Goal: Information Seeking & Learning: Learn about a topic

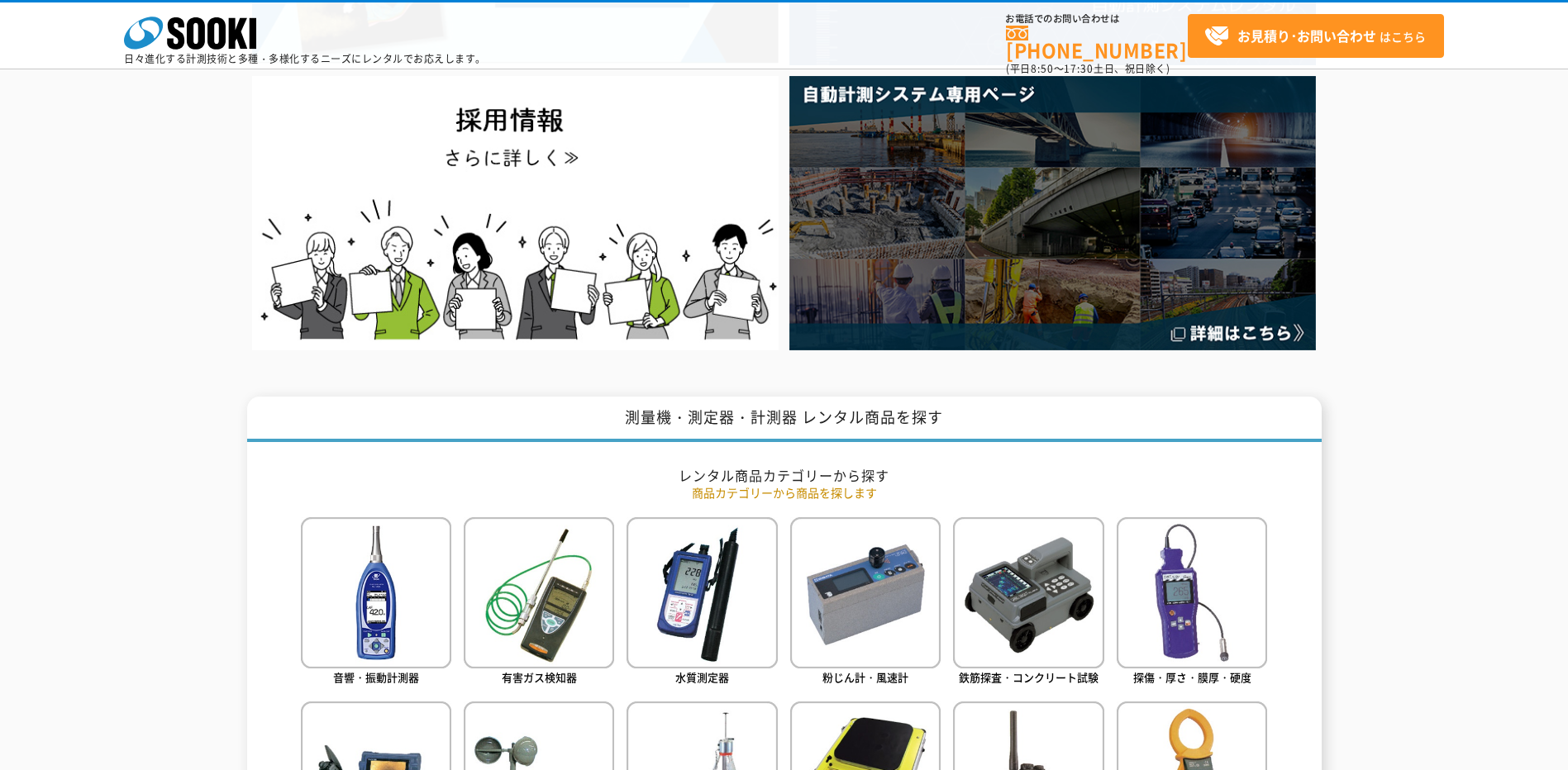
scroll to position [331, 0]
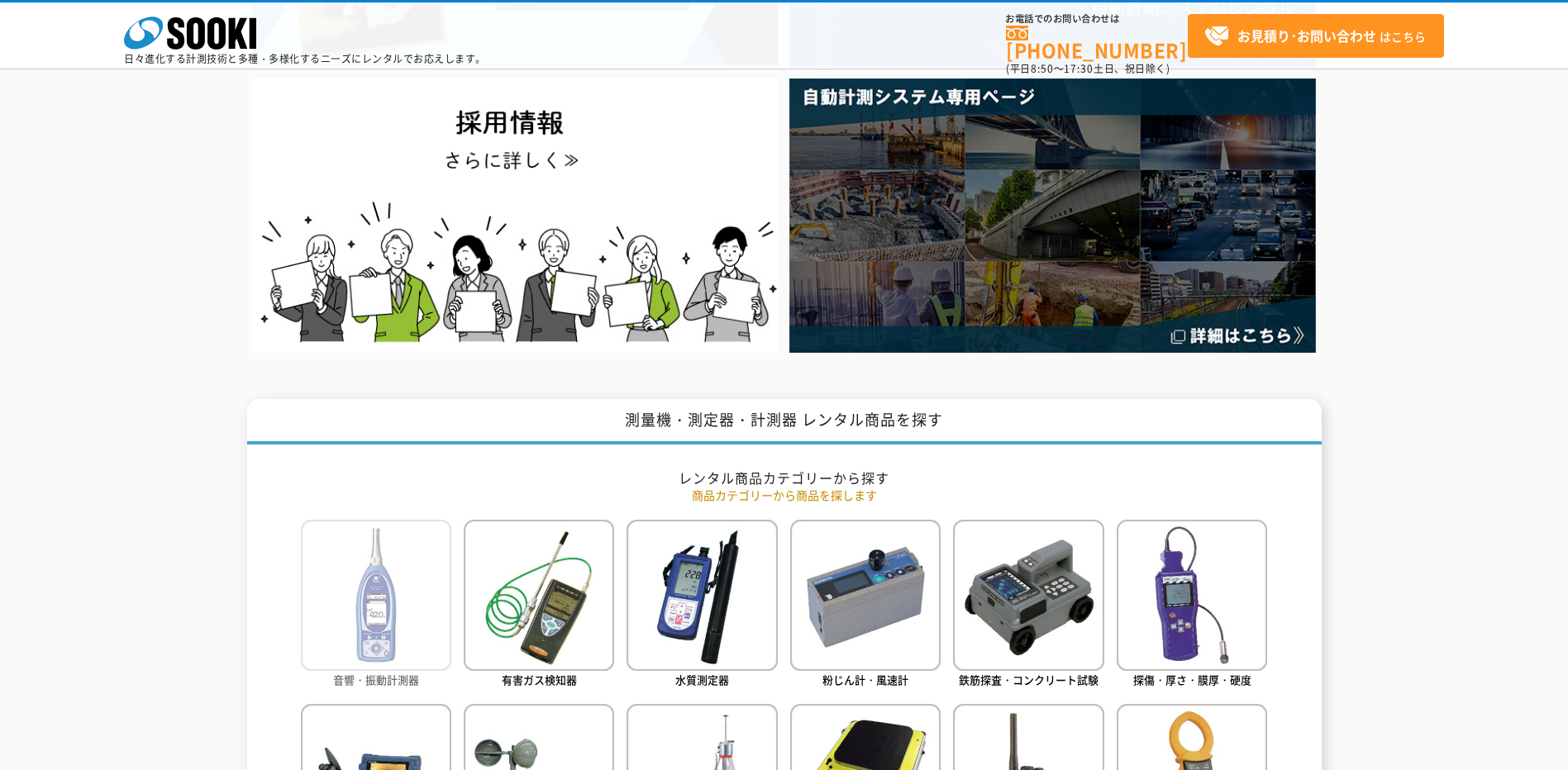
click at [371, 617] on img at bounding box center [375, 594] width 150 height 150
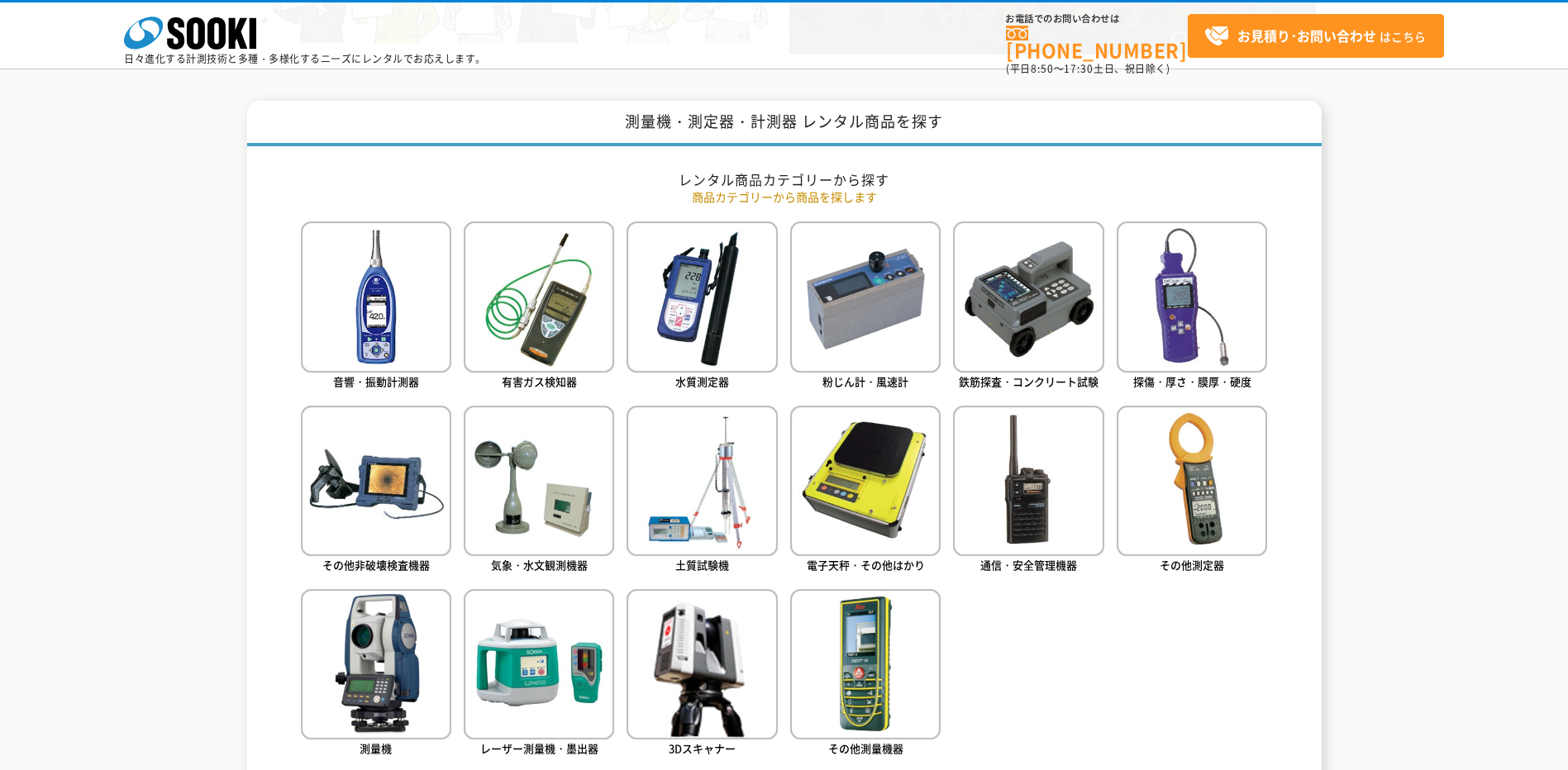
scroll to position [660, 0]
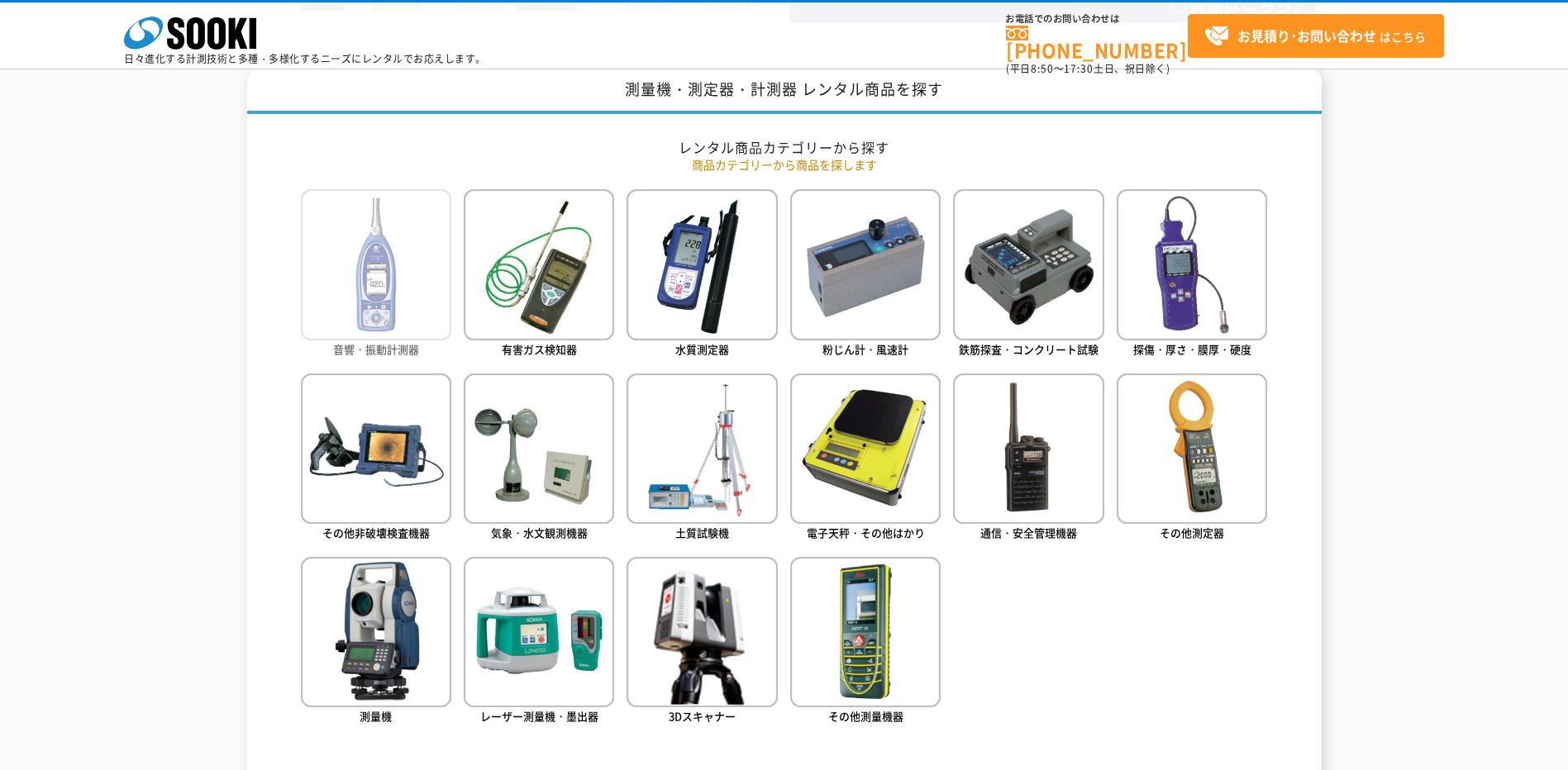
click at [374, 293] on img at bounding box center [375, 264] width 150 height 150
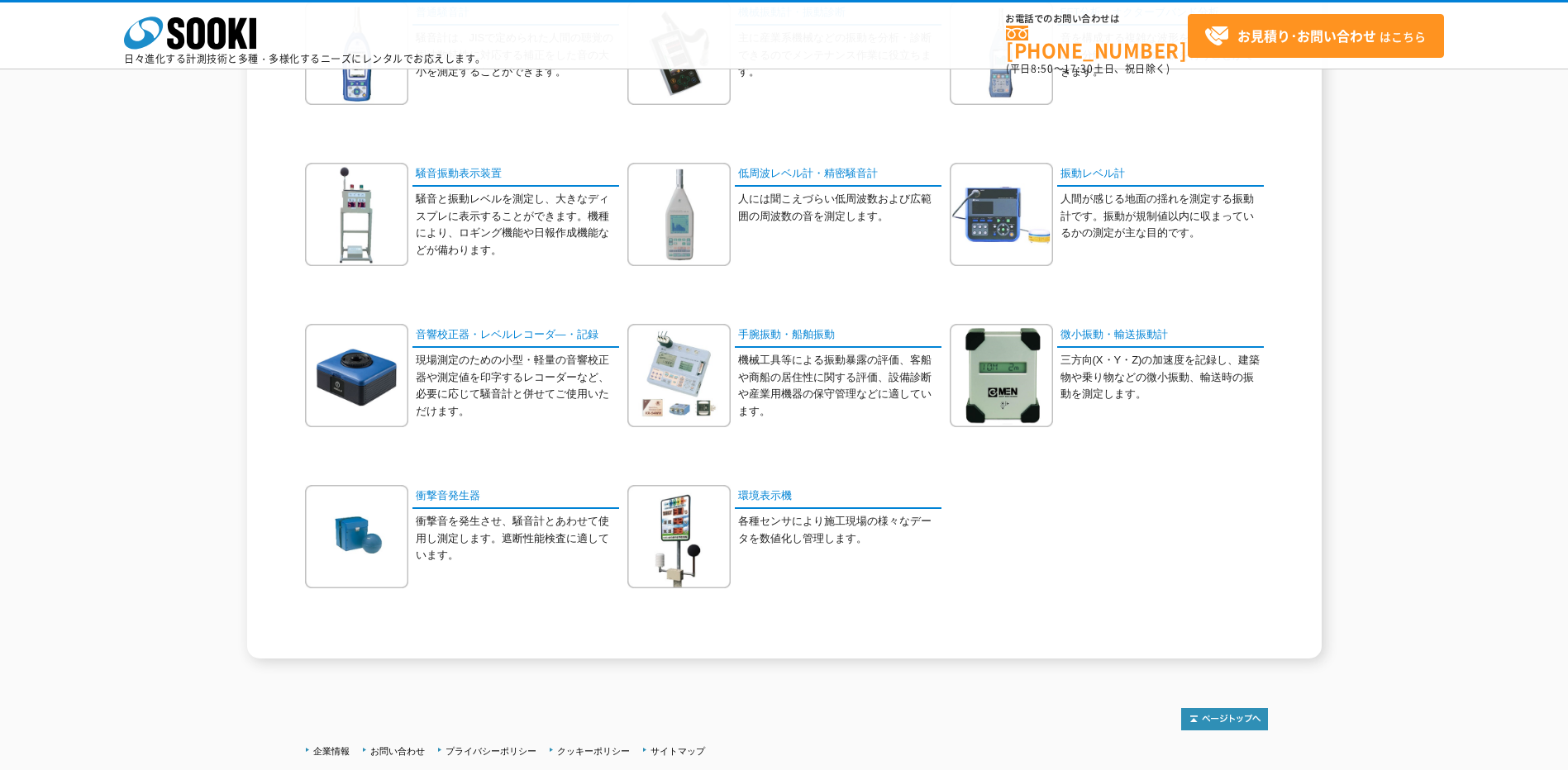
scroll to position [331, 0]
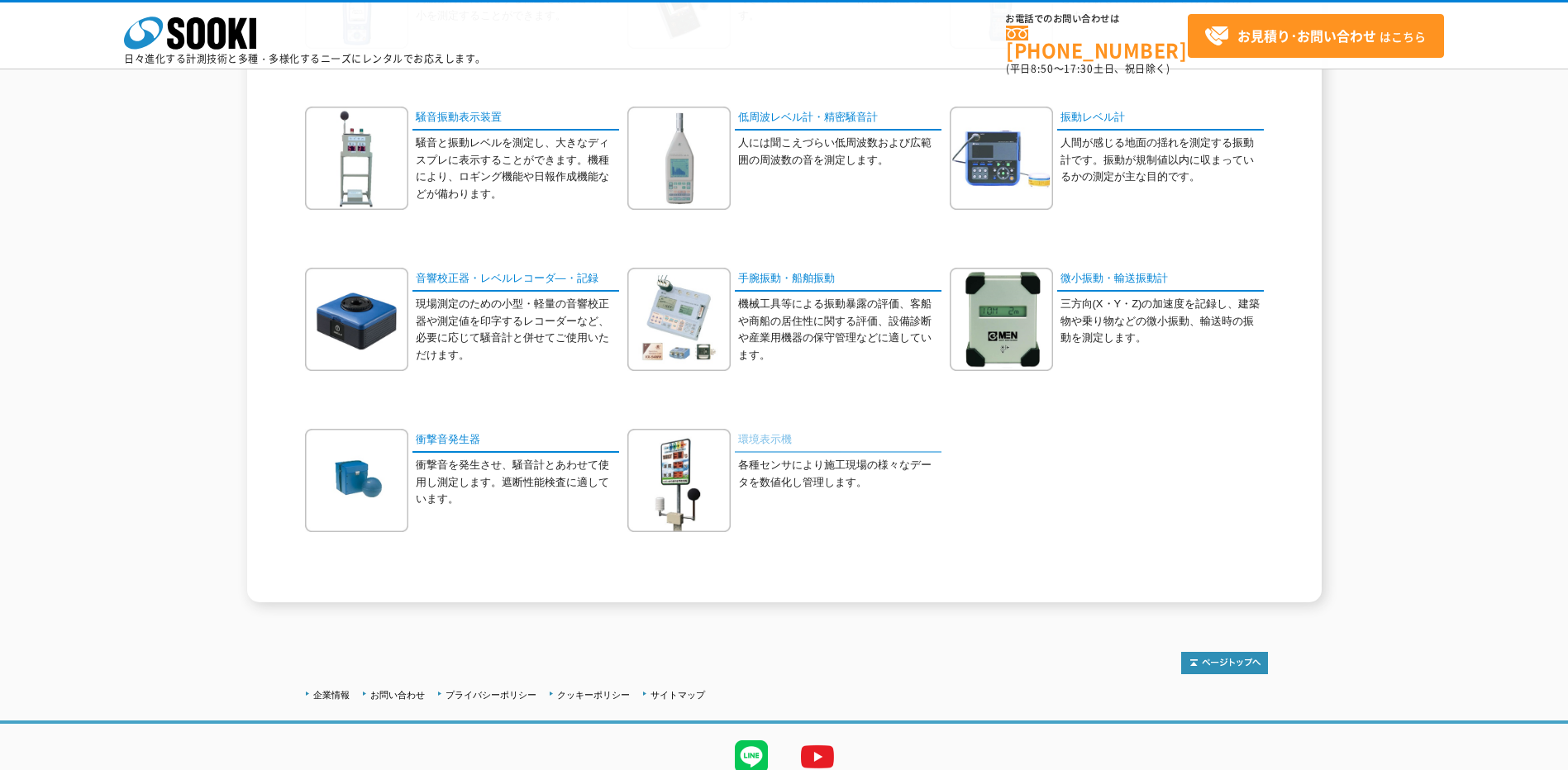
click at [756, 441] on link "環境表示機" at bounding box center [837, 440] width 207 height 24
click at [470, 122] on link "騒音振動表示装置" at bounding box center [515, 118] width 207 height 24
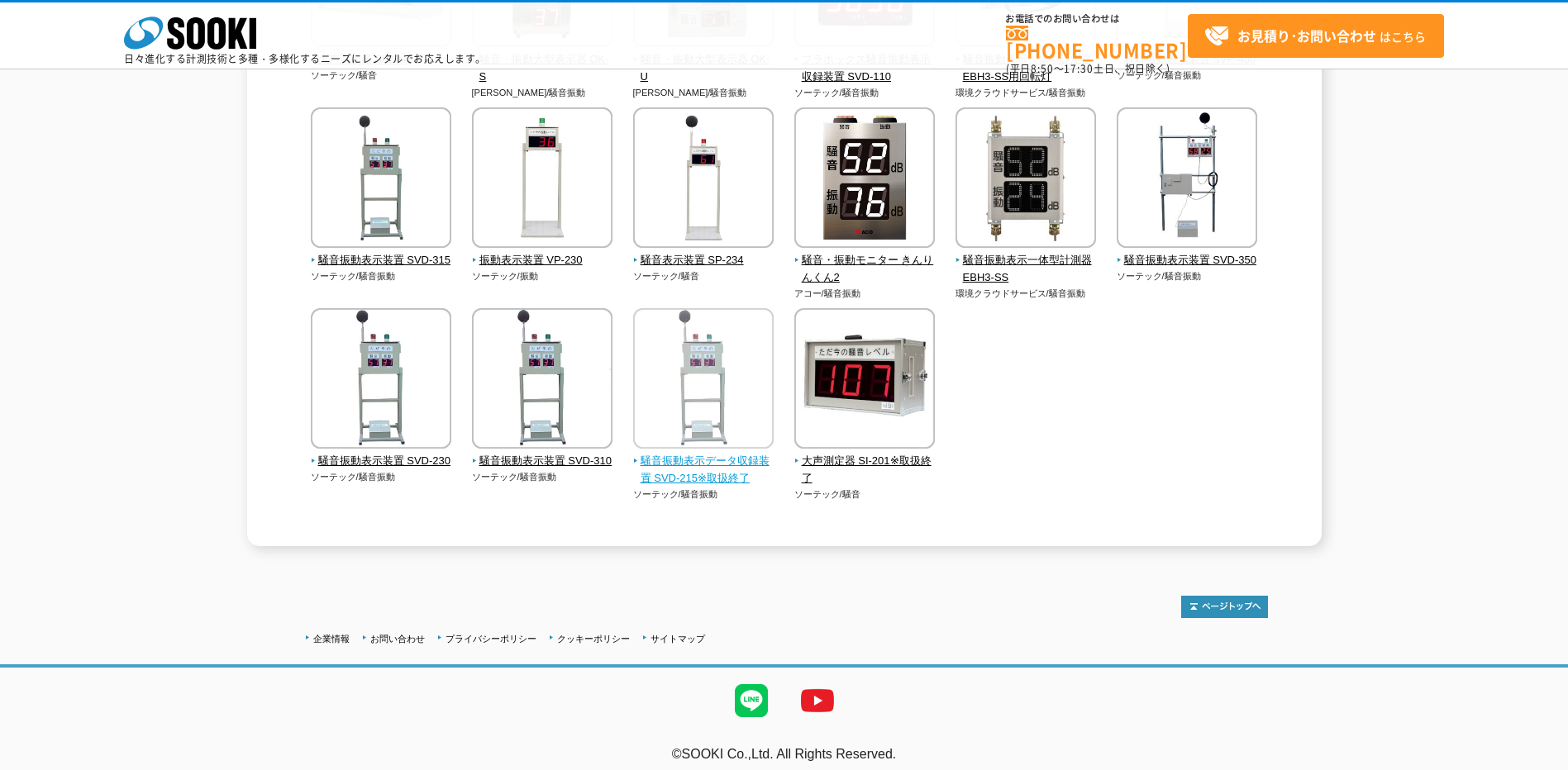
scroll to position [364, 0]
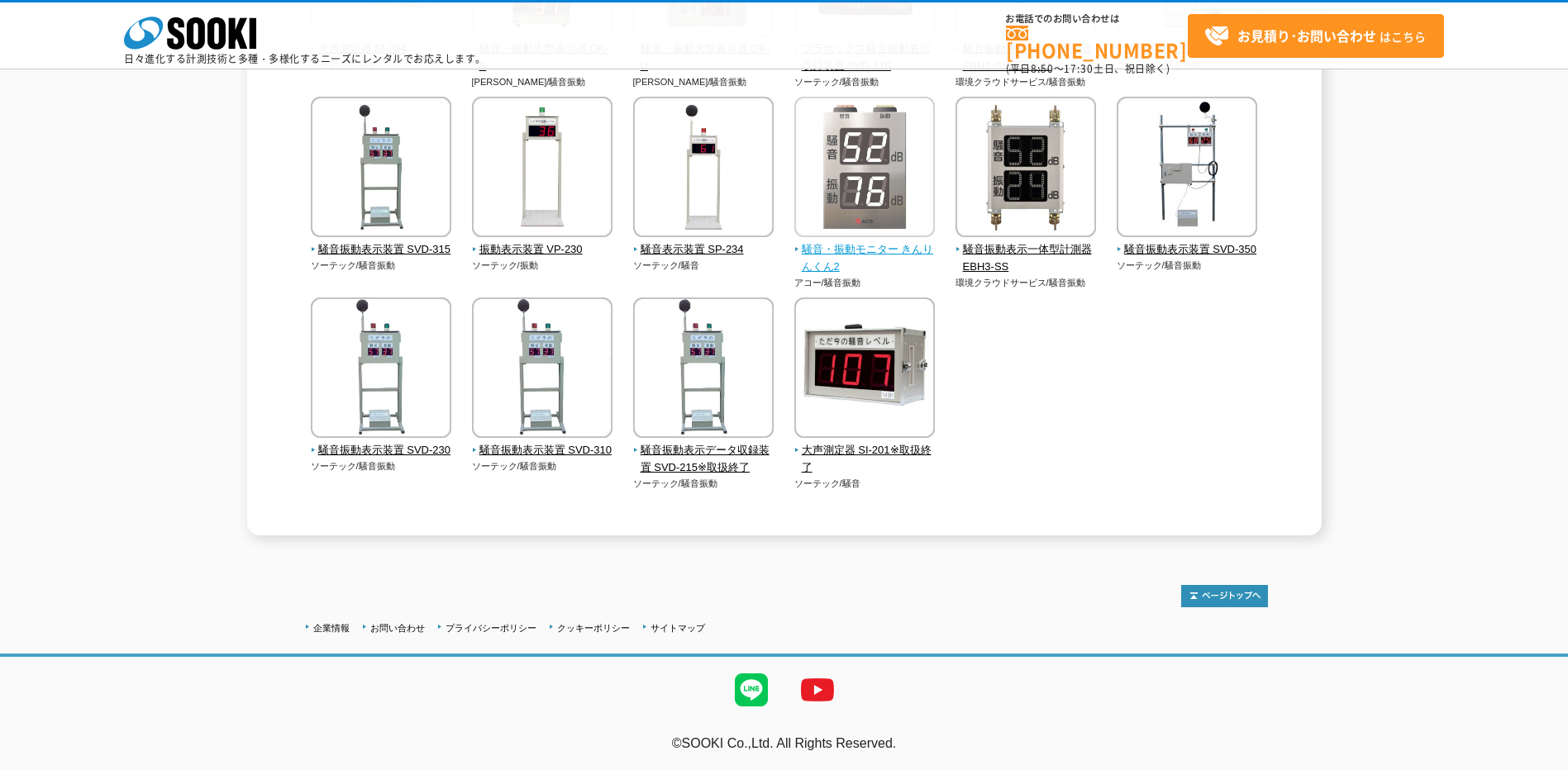
click at [903, 248] on span "騒音・振動モニター きんりんくん2" at bounding box center [865, 258] width 142 height 35
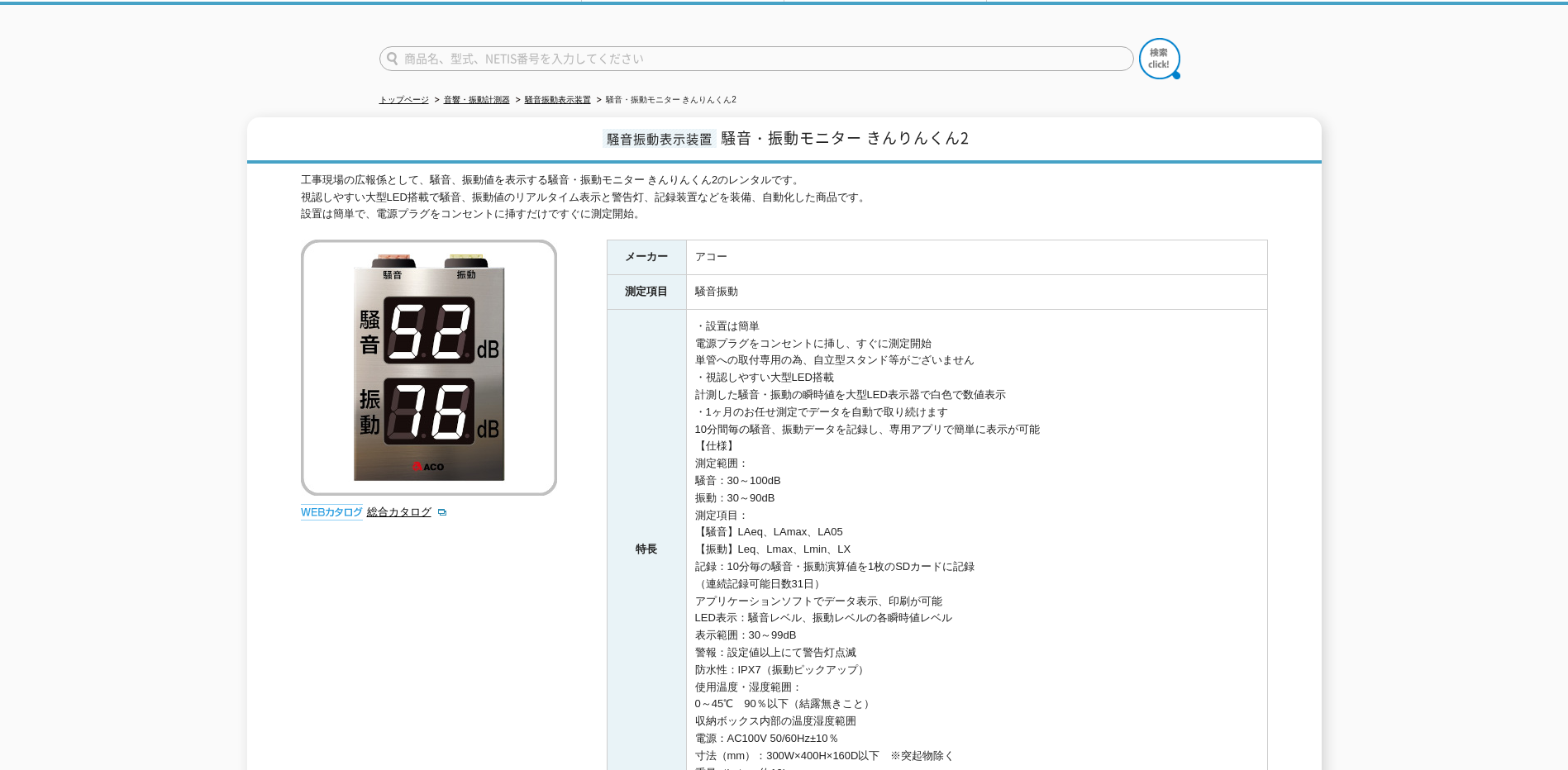
scroll to position [408, 0]
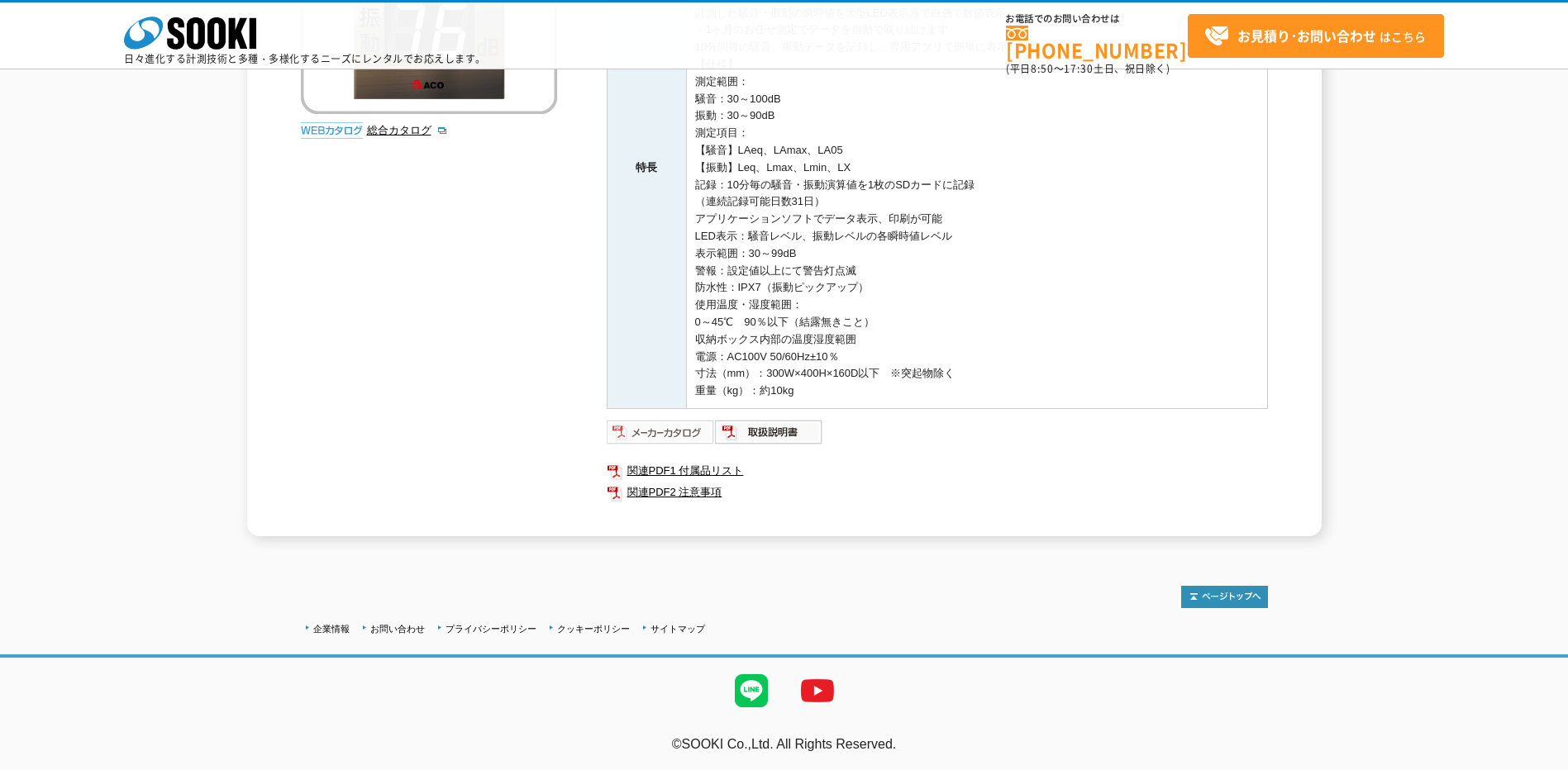
click at [680, 436] on img at bounding box center [661, 432] width 109 height 26
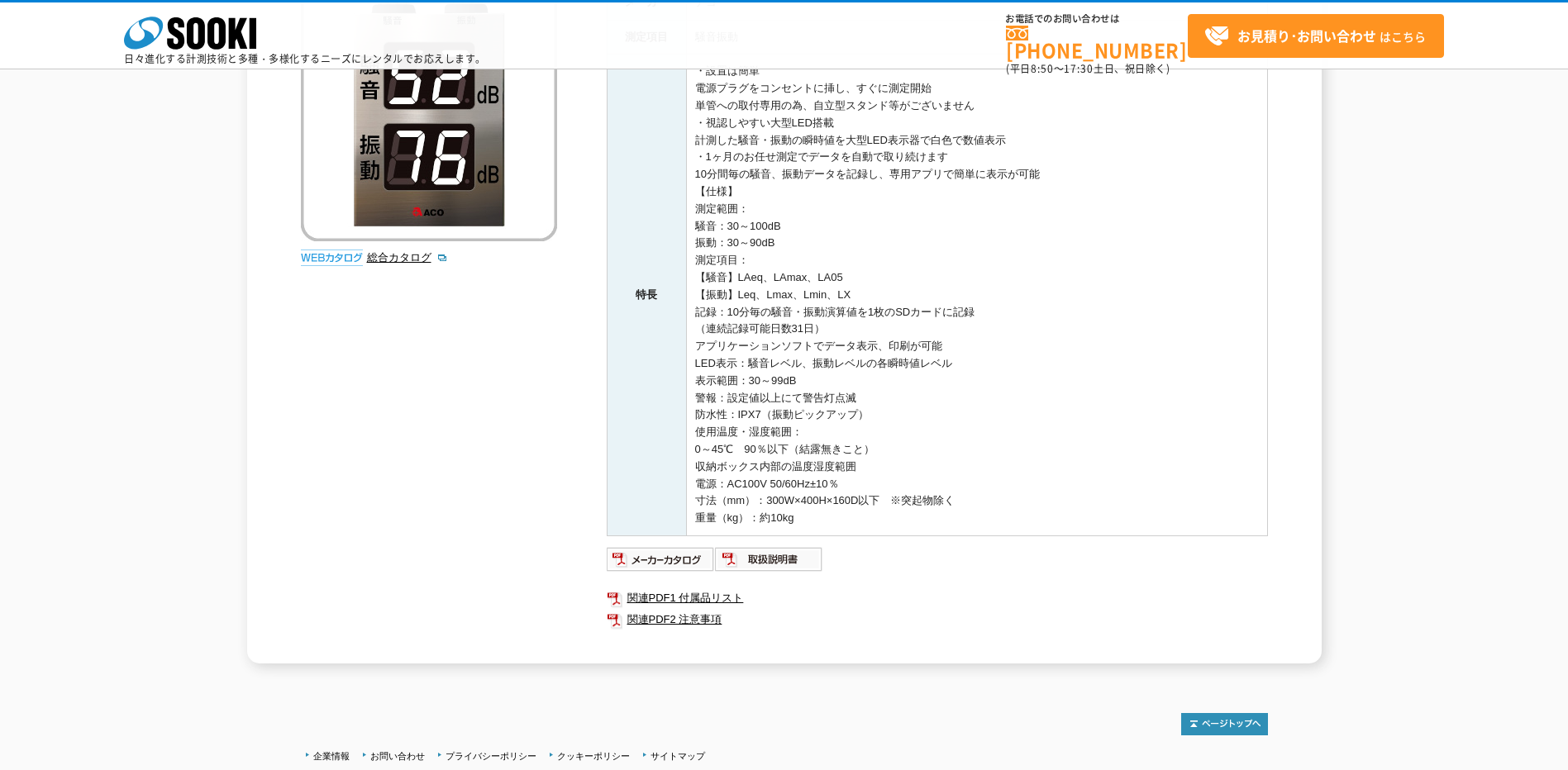
scroll to position [243, 0]
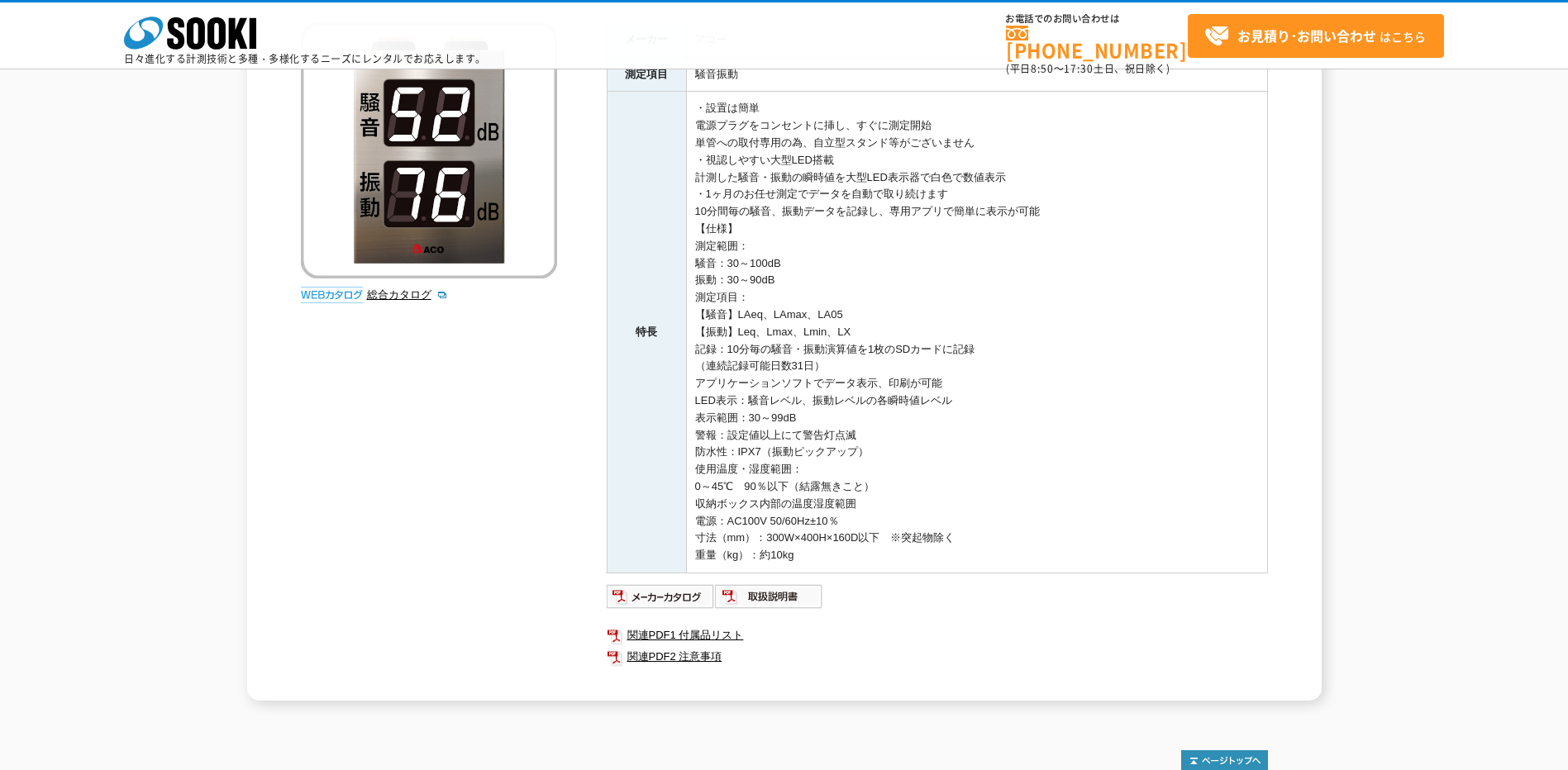
click at [325, 294] on img at bounding box center [332, 294] width 62 height 16
click at [405, 293] on link "総合カタログ" at bounding box center [407, 294] width 81 height 12
